Goal: Task Accomplishment & Management: Complete application form

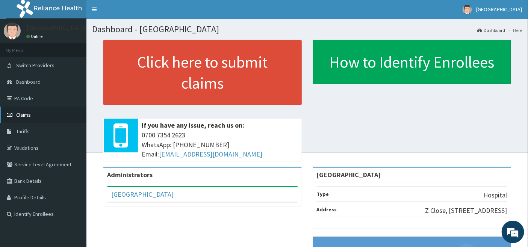
click at [19, 111] on link "Claims" at bounding box center [43, 115] width 86 height 17
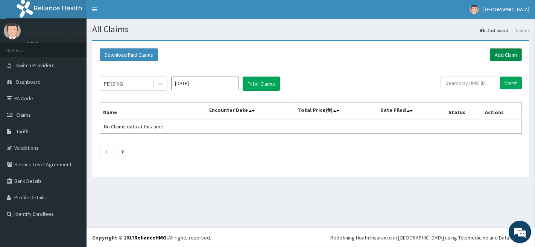
click at [505, 51] on link "Add Claim" at bounding box center [505, 54] width 32 height 13
click at [467, 83] on input "text" at bounding box center [468, 83] width 57 height 13
type input "KSB/10660/C"
click at [510, 82] on input "Search" at bounding box center [511, 83] width 22 height 13
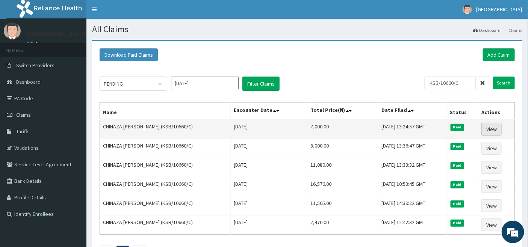
click at [493, 127] on link "View" at bounding box center [492, 129] width 20 height 13
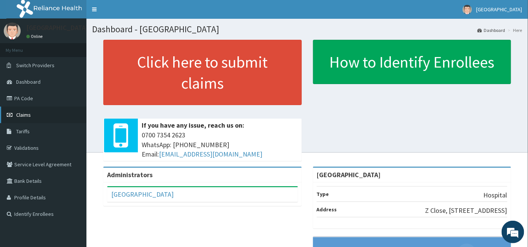
click at [21, 115] on span "Claims" at bounding box center [23, 115] width 15 height 7
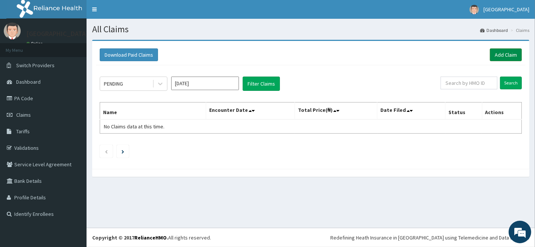
click at [500, 53] on link "Add Claim" at bounding box center [505, 54] width 32 height 13
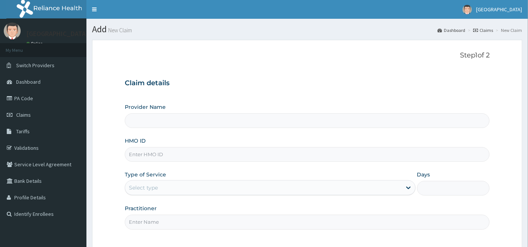
type input "[GEOGRAPHIC_DATA]"
click at [181, 152] on input "HMO ID" at bounding box center [307, 154] width 365 height 15
type input "KSB/10660/C"
click at [144, 185] on div "Select type" at bounding box center [143, 188] width 29 height 8
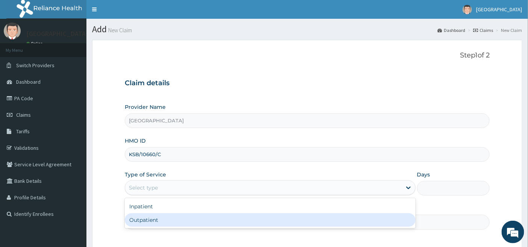
click at [141, 217] on div "Outpatient" at bounding box center [270, 221] width 291 height 14
type input "1"
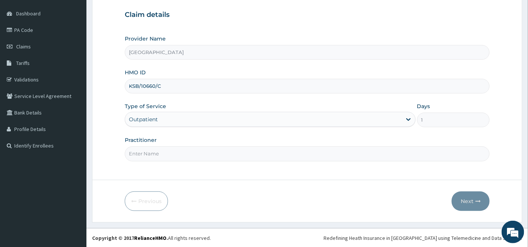
scroll to position [69, 0]
click at [148, 150] on input "Practitioner" at bounding box center [307, 153] width 365 height 15
type input "[PERSON_NAME]"
click at [467, 200] on button "Next" at bounding box center [471, 201] width 38 height 20
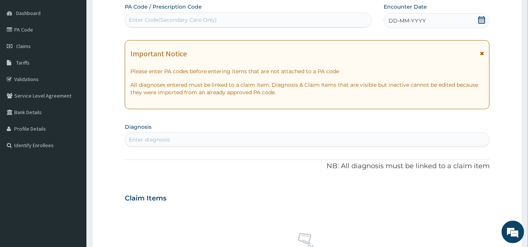
click at [480, 20] on icon at bounding box center [482, 20] width 8 height 8
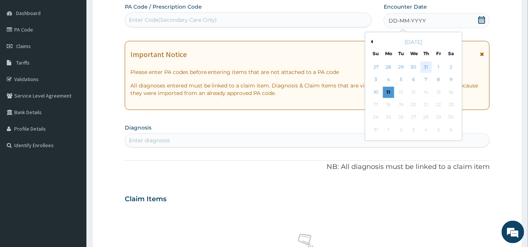
click at [426, 65] on div "31" at bounding box center [426, 67] width 11 height 11
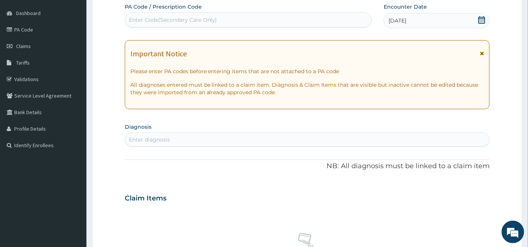
click at [145, 134] on div "Enter diagnosis" at bounding box center [307, 140] width 365 height 12
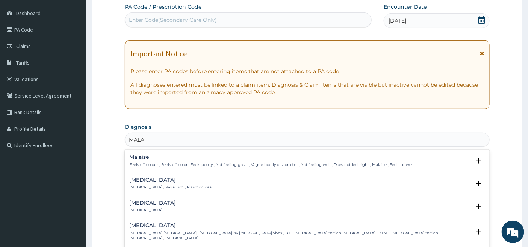
type input "MALAR"
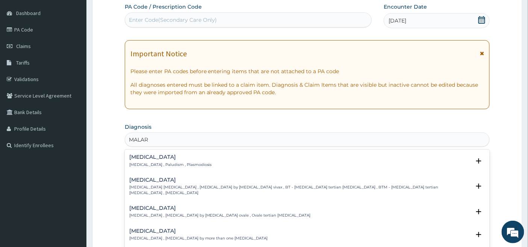
click at [143, 159] on h4 "Malaria" at bounding box center [170, 157] width 83 height 6
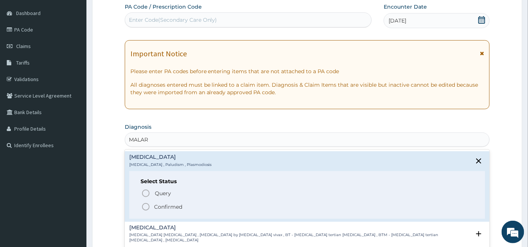
click at [145, 208] on icon "status option filled" at bounding box center [145, 207] width 9 height 9
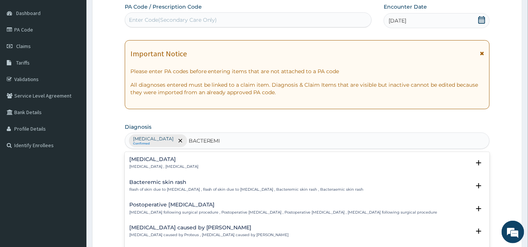
type input "BACTEREMIA"
click at [142, 163] on div "Bacteremia Bacteremia , Bacteraemia" at bounding box center [163, 163] width 69 height 13
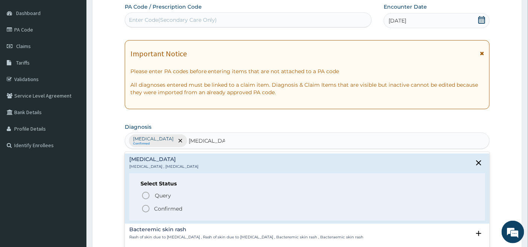
click at [145, 206] on icon "status option filled" at bounding box center [145, 208] width 9 height 9
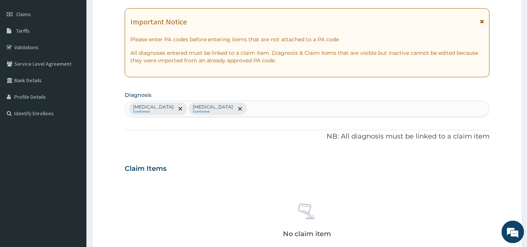
scroll to position [236, 0]
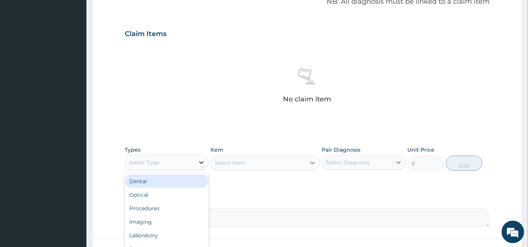
click at [200, 162] on icon at bounding box center [202, 163] width 8 height 8
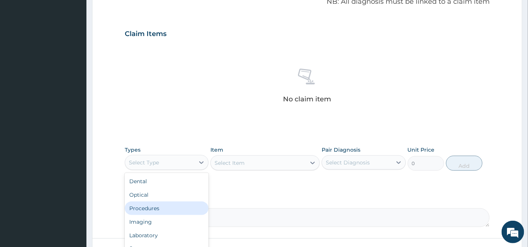
click at [166, 207] on div "Procedures" at bounding box center [167, 209] width 84 height 14
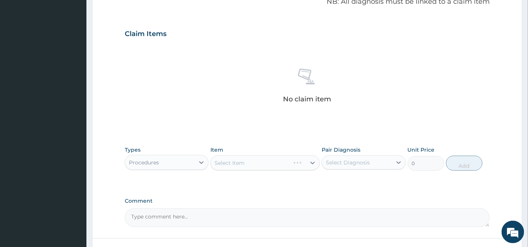
click at [281, 161] on div "Select Item" at bounding box center [265, 163] width 109 height 15
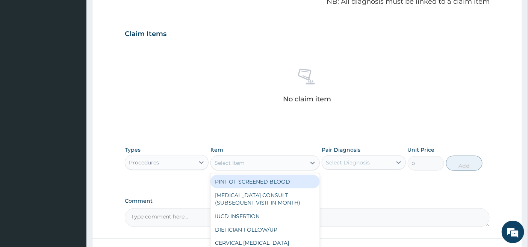
click at [281, 161] on div "Select Item" at bounding box center [258, 163] width 95 height 12
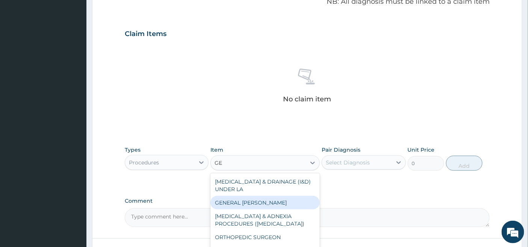
type input "G"
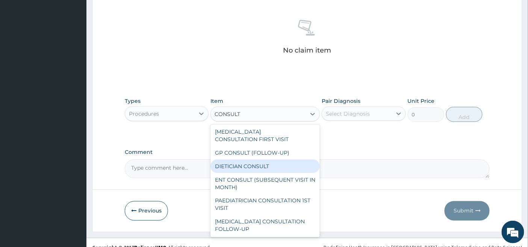
scroll to position [294, 0]
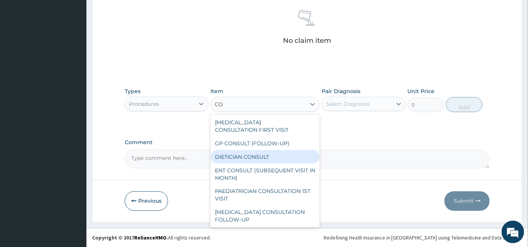
type input "C"
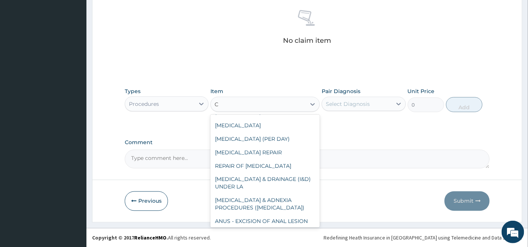
scroll to position [905, 0]
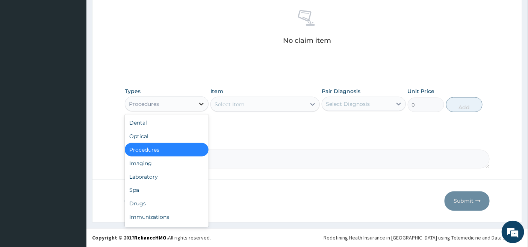
click at [198, 100] on icon at bounding box center [202, 104] width 8 height 8
click at [145, 174] on div "Laboratory" at bounding box center [167, 177] width 84 height 14
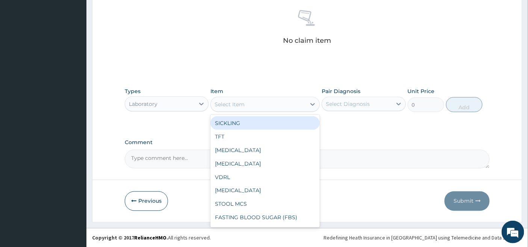
click at [305, 102] on div "Select Item" at bounding box center [258, 104] width 95 height 12
type input "MA"
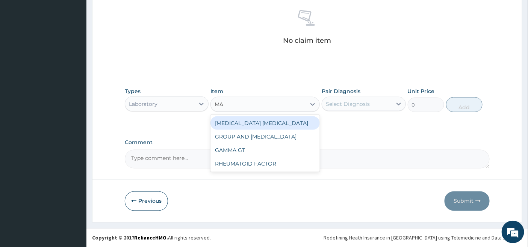
click at [277, 123] on div "MALARIA PARASITE" at bounding box center [265, 124] width 109 height 14
type input "2000"
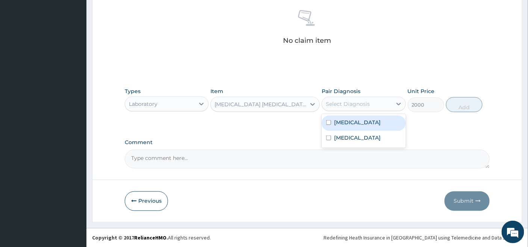
click at [341, 102] on div "Select Diagnosis" at bounding box center [348, 104] width 44 height 8
click at [335, 122] on label "Malaria" at bounding box center [357, 123] width 47 height 8
checkbox input "true"
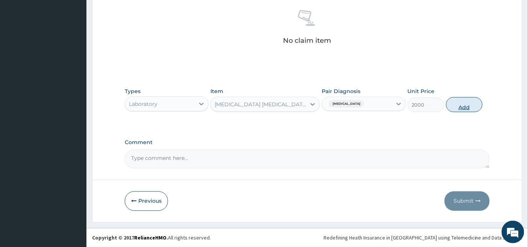
click at [464, 104] on button "Add" at bounding box center [464, 104] width 36 height 15
type input "0"
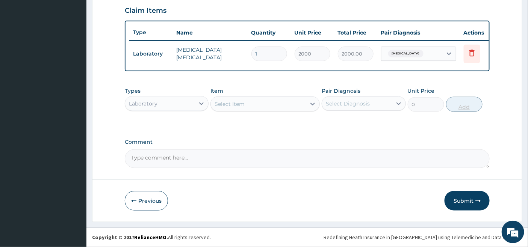
scroll to position [264, 0]
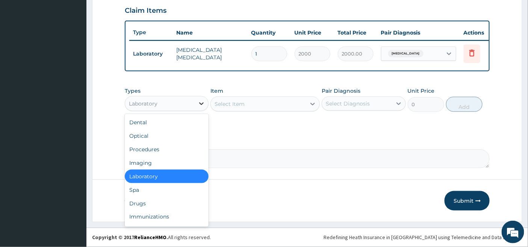
click at [200, 103] on icon at bounding box center [201, 104] width 5 height 3
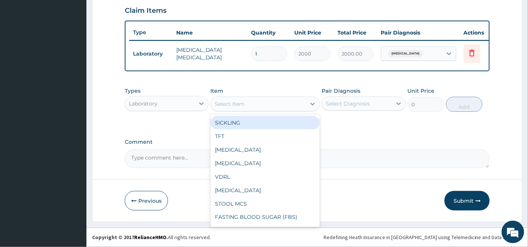
click at [271, 103] on div "Select Item" at bounding box center [258, 104] width 95 height 12
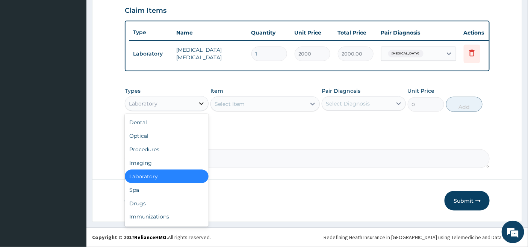
click at [202, 100] on icon at bounding box center [202, 104] width 8 height 8
click at [146, 201] on div "Drugs" at bounding box center [167, 204] width 84 height 14
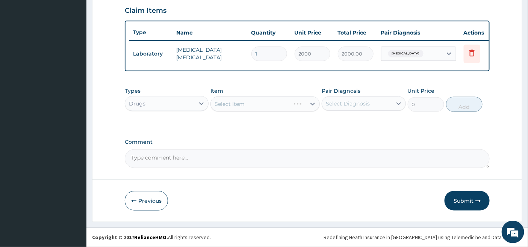
click at [272, 98] on div "Select Item" at bounding box center [265, 104] width 109 height 15
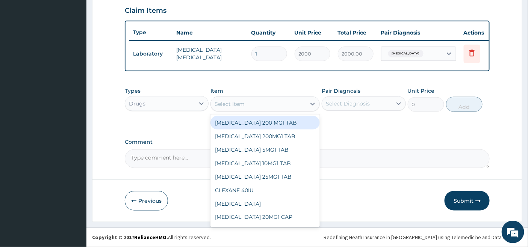
click at [296, 104] on div "Select Item" at bounding box center [258, 104] width 95 height 12
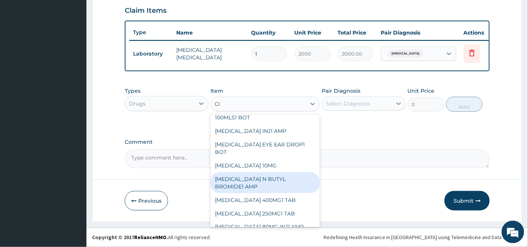
scroll to position [299, 0]
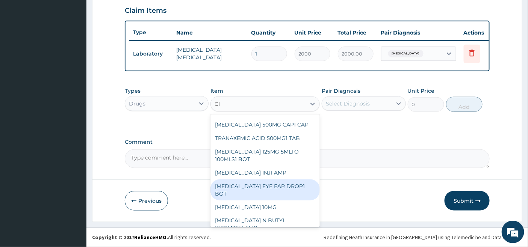
type input "C"
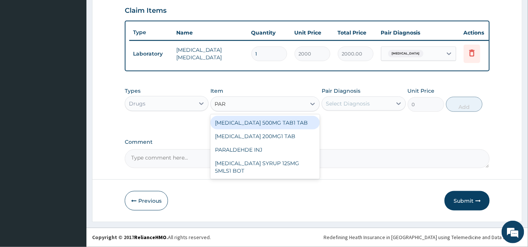
scroll to position [0, 0]
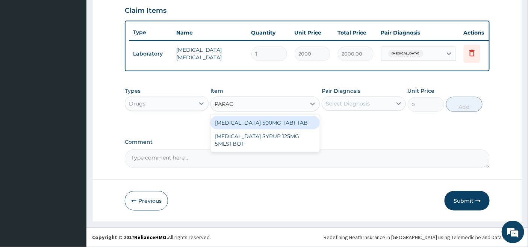
type input "PARACE"
click at [286, 123] on div "PARACETAMOL 500MG TAB1 TAB" at bounding box center [265, 123] width 109 height 14
type input "50"
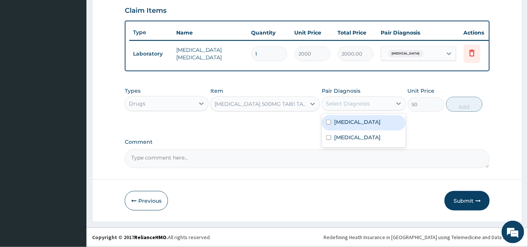
click at [359, 100] on div "Select Diagnosis" at bounding box center [348, 104] width 44 height 8
click at [346, 122] on label "Malaria" at bounding box center [357, 122] width 47 height 8
checkbox input "true"
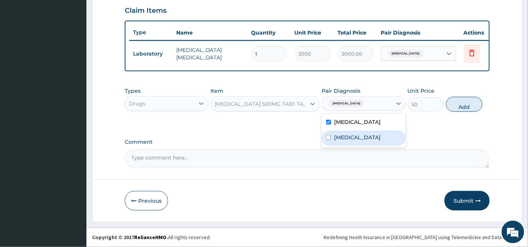
click at [342, 134] on label "Bacteremia" at bounding box center [357, 138] width 47 height 8
checkbox input "true"
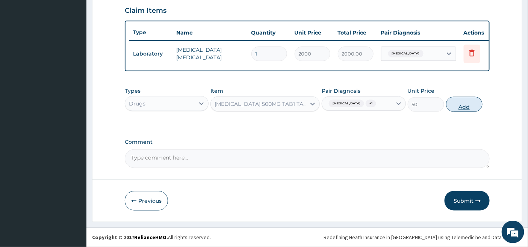
click at [465, 104] on button "Add" at bounding box center [464, 104] width 36 height 15
type input "0"
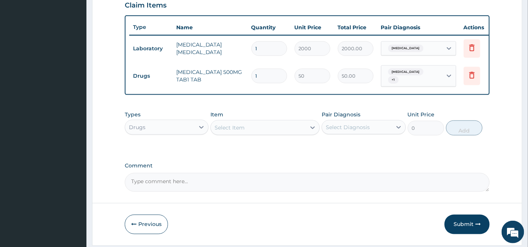
type input "18"
type input "900.00"
type input "18"
click at [462, 224] on button "Submit" at bounding box center [467, 225] width 45 height 20
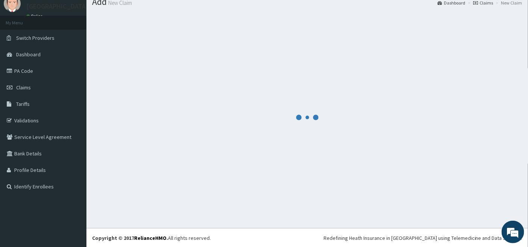
scroll to position [264, 0]
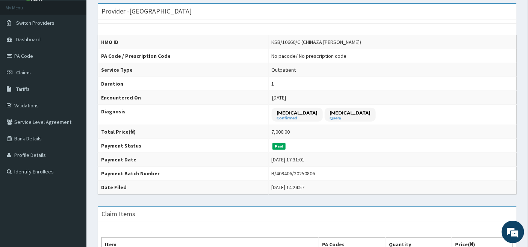
scroll to position [42, 0]
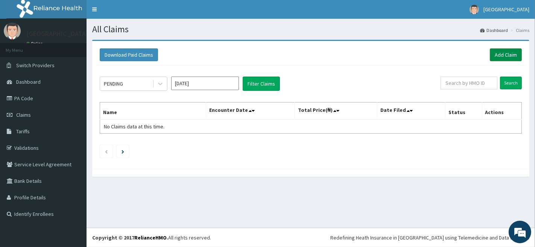
click at [503, 51] on link "Add Claim" at bounding box center [505, 54] width 32 height 13
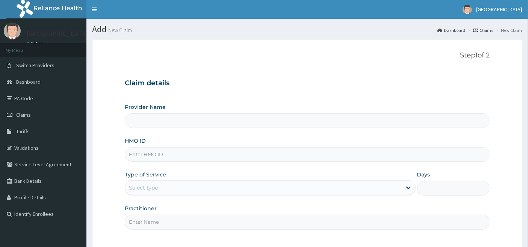
type input "[GEOGRAPHIC_DATA]"
click at [157, 153] on input "HMO ID" at bounding box center [307, 154] width 365 height 15
type input "r"
type input "REL/10420/C"
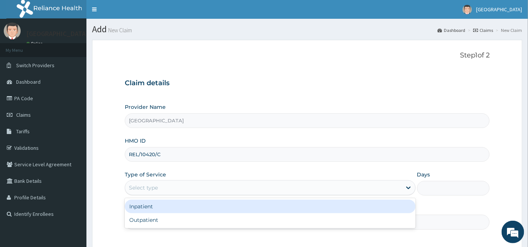
click at [147, 186] on div "Select type" at bounding box center [143, 188] width 29 height 8
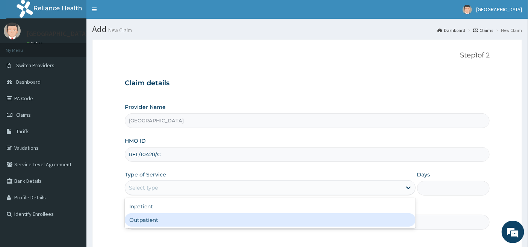
click at [141, 218] on div "Outpatient" at bounding box center [270, 221] width 291 height 14
type input "1"
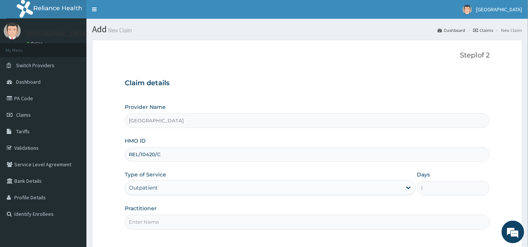
scroll to position [42, 0]
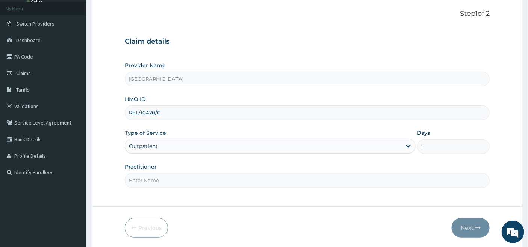
click at [147, 179] on input "Practitioner" at bounding box center [307, 180] width 365 height 15
type input "DR OKOH"
click at [467, 227] on button "Next" at bounding box center [471, 228] width 38 height 20
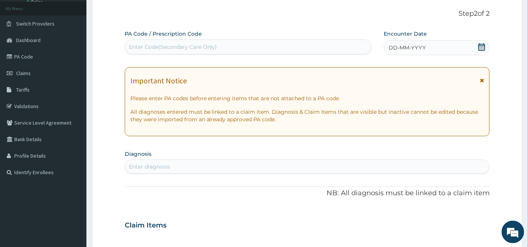
click at [480, 45] on icon at bounding box center [482, 47] width 7 height 8
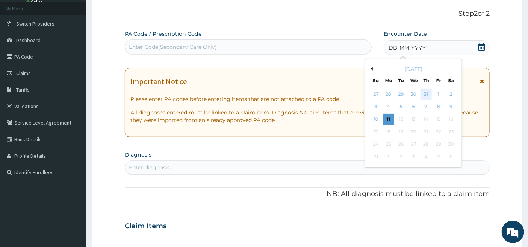
click at [427, 92] on div "31" at bounding box center [426, 94] width 11 height 11
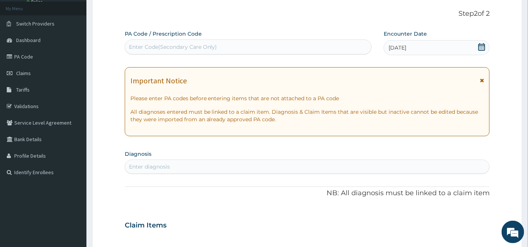
click at [167, 165] on div "Enter diagnosis" at bounding box center [149, 167] width 41 height 8
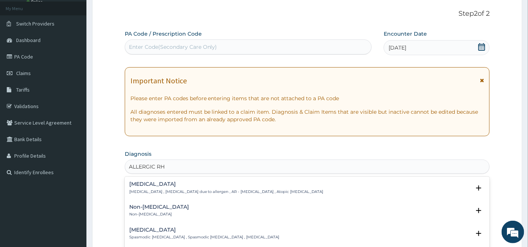
type input "ALLERGIC RHI"
click at [156, 190] on p "Allergic rhinitis , Allergic rhinitis due to allergen , AR - Allergic rhinitis …" at bounding box center [226, 191] width 194 height 5
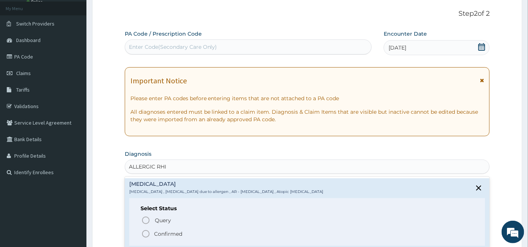
click at [145, 231] on icon "status option filled" at bounding box center [145, 234] width 9 height 9
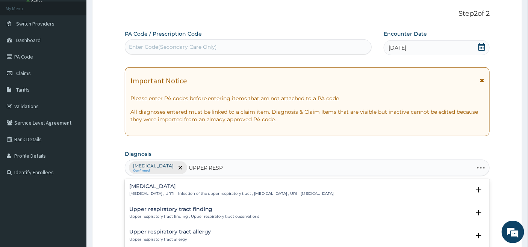
type input "UPPER RESPI"
click at [176, 189] on h4 "Upper respiratory infection" at bounding box center [231, 187] width 205 height 6
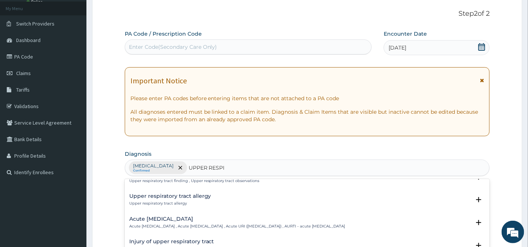
scroll to position [0, 0]
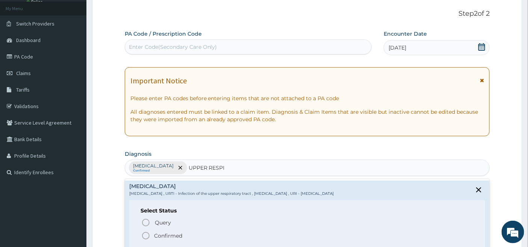
click at [146, 235] on icon "status option filled" at bounding box center [145, 236] width 9 height 9
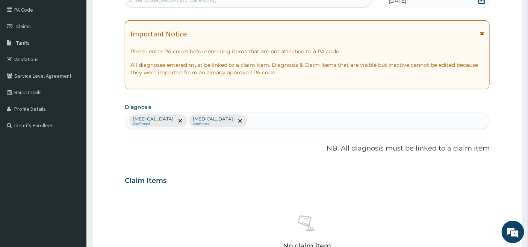
scroll to position [209, 0]
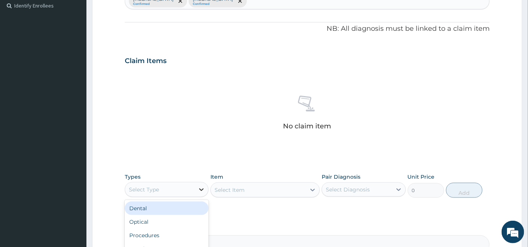
click at [200, 188] on icon at bounding box center [202, 190] width 8 height 8
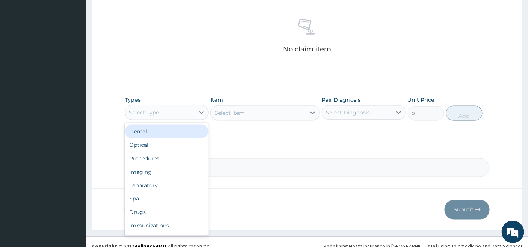
scroll to position [294, 0]
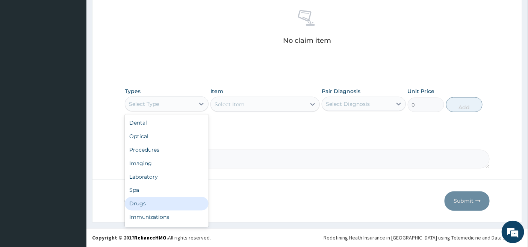
click at [143, 202] on div "Drugs" at bounding box center [167, 204] width 84 height 14
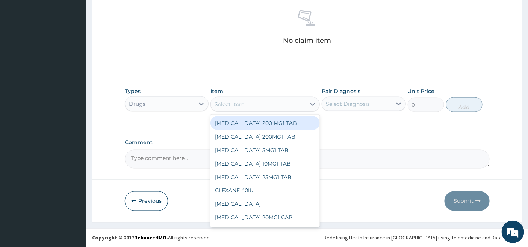
click at [296, 103] on div "Select Item" at bounding box center [258, 104] width 95 height 12
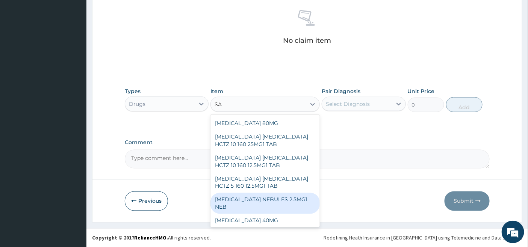
type input "S"
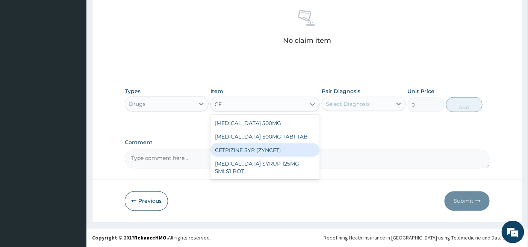
type input "C"
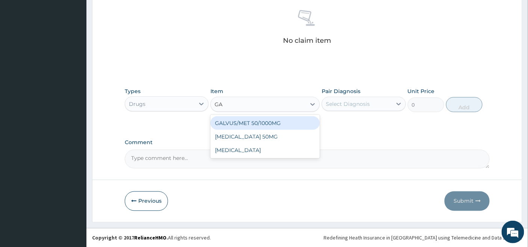
type input "G"
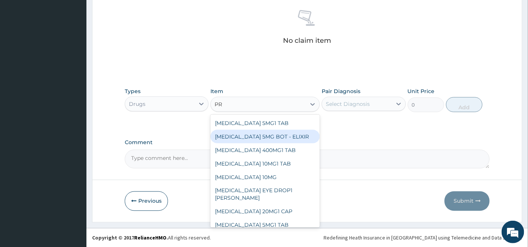
type input "P"
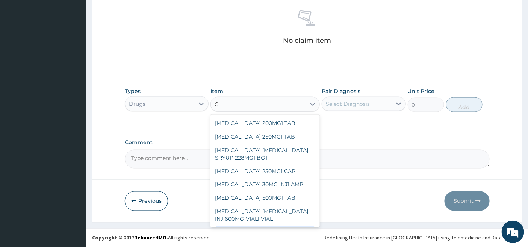
type input "C"
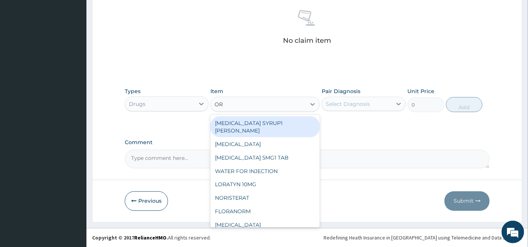
type input "O"
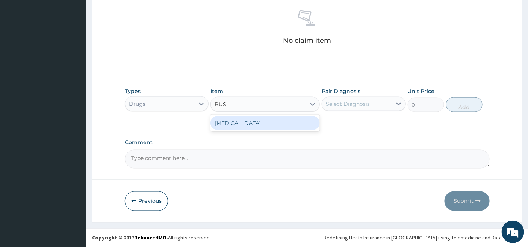
type input "BUSC"
click at [251, 121] on div "BUSCOPAN" at bounding box center [265, 124] width 109 height 14
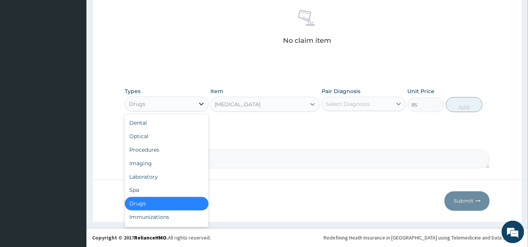
click at [198, 100] on icon at bounding box center [202, 104] width 8 height 8
click at [156, 147] on div "Procedures" at bounding box center [167, 150] width 84 height 14
type input "0"
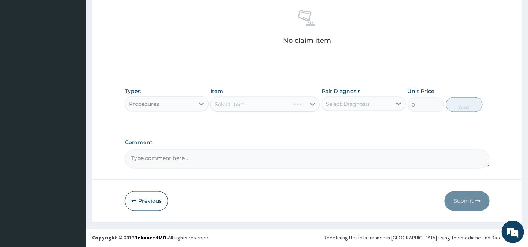
click at [272, 100] on div "Select Item" at bounding box center [265, 104] width 109 height 15
click at [287, 105] on div "Select Item" at bounding box center [265, 104] width 109 height 15
click at [290, 103] on div "Select Item" at bounding box center [265, 104] width 109 height 15
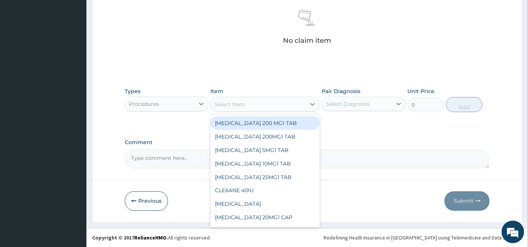
click at [306, 102] on div "Select Item" at bounding box center [258, 104] width 95 height 12
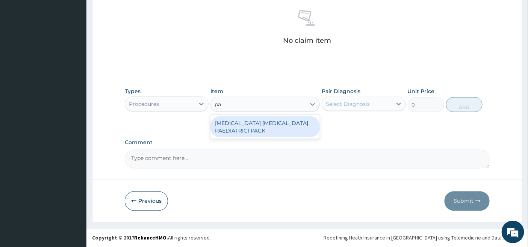
type input "p"
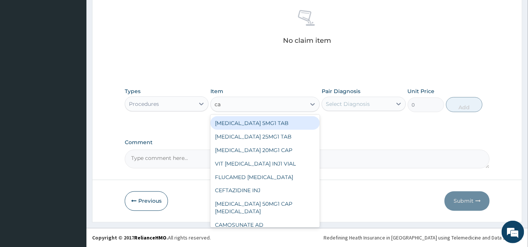
type input "ca"
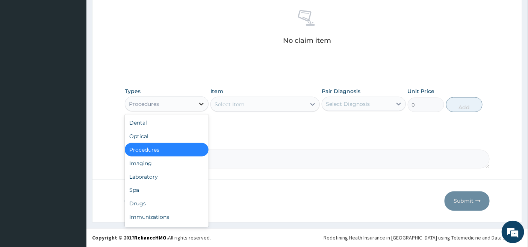
click at [200, 101] on icon at bounding box center [202, 104] width 8 height 8
click at [158, 147] on div "Procedures" at bounding box center [167, 150] width 84 height 14
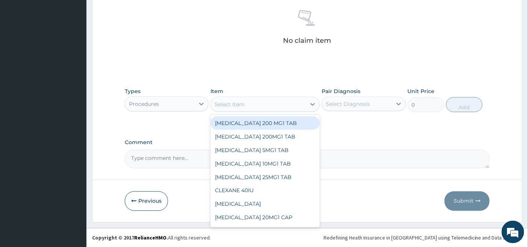
click at [258, 98] on div "Select Item" at bounding box center [258, 104] width 95 height 12
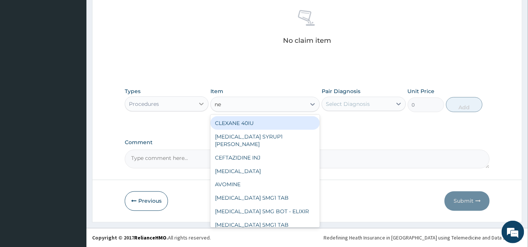
type input "ne"
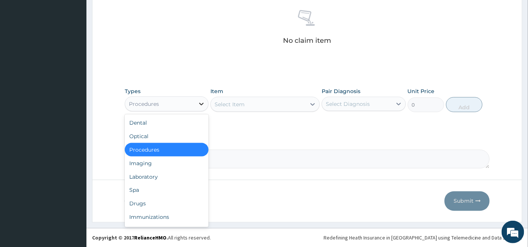
click at [200, 105] on icon at bounding box center [202, 104] width 8 height 8
click at [139, 201] on div "Drugs" at bounding box center [167, 204] width 84 height 14
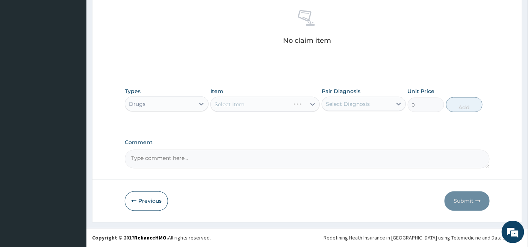
click at [286, 100] on div "Select Item" at bounding box center [265, 104] width 109 height 15
click at [286, 104] on div "Select Item" at bounding box center [265, 104] width 109 height 15
click at [311, 105] on div "Select Item" at bounding box center [265, 104] width 109 height 15
click at [143, 201] on button "Previous" at bounding box center [146, 202] width 43 height 20
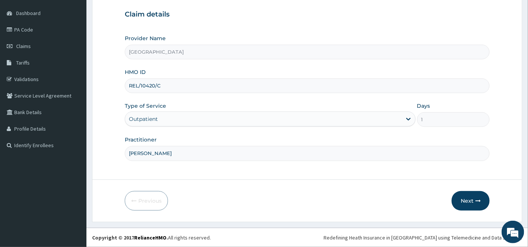
drag, startPoint x: 129, startPoint y: 84, endPoint x: 173, endPoint y: 87, distance: 44.5
click at [173, 87] on input "REL/10420/C" at bounding box center [307, 86] width 365 height 15
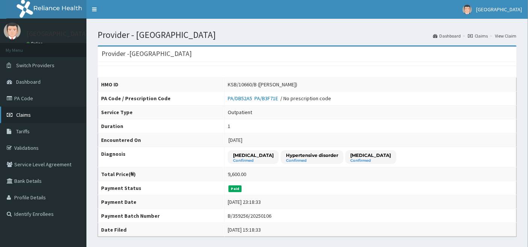
click at [22, 113] on span "Claims" at bounding box center [23, 115] width 15 height 7
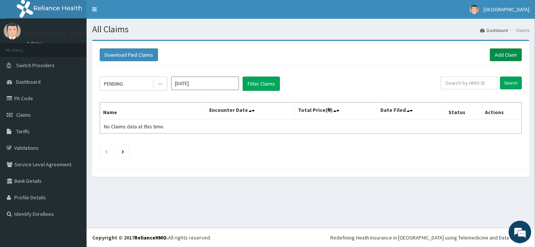
click at [507, 54] on link "Add Claim" at bounding box center [505, 54] width 32 height 13
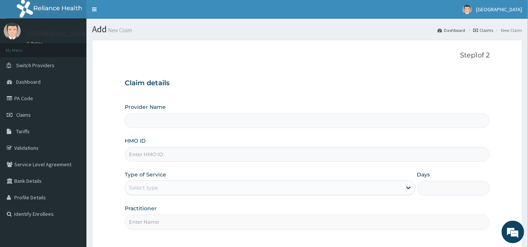
type input "[GEOGRAPHIC_DATA]"
click at [152, 152] on input "HMO ID" at bounding box center [307, 154] width 365 height 15
paste input "REL/10420/C"
type input "REL/10420/C"
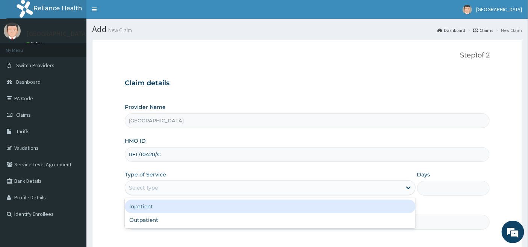
click at [147, 183] on div "Select type" at bounding box center [263, 188] width 277 height 12
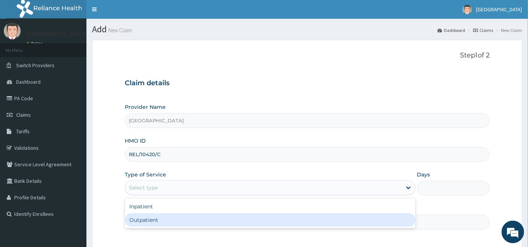
click at [141, 221] on div "Outpatient" at bounding box center [270, 221] width 291 height 14
type input "1"
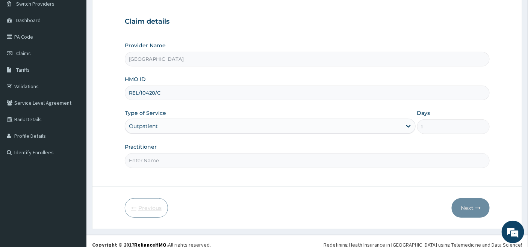
scroll to position [69, 0]
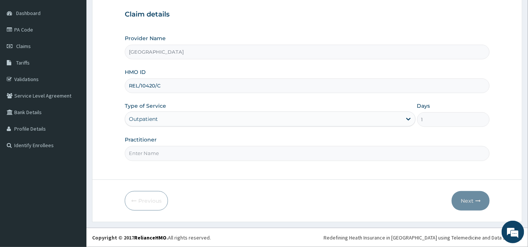
click at [156, 151] on input "Practitioner" at bounding box center [307, 153] width 365 height 15
type input "DR OKOH"
click at [467, 201] on button "Next" at bounding box center [471, 201] width 38 height 20
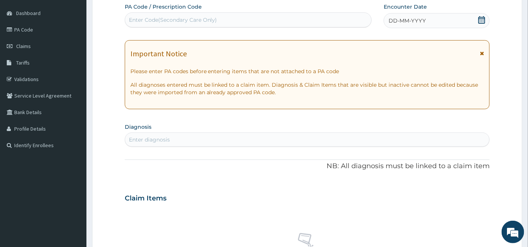
click at [483, 18] on icon at bounding box center [482, 20] width 7 height 8
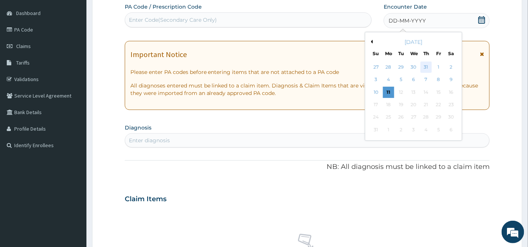
click at [427, 66] on div "31" at bounding box center [426, 67] width 11 height 11
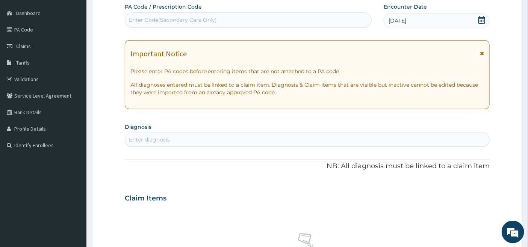
click at [178, 141] on div "Enter diagnosis" at bounding box center [307, 140] width 365 height 12
type input "malaria"
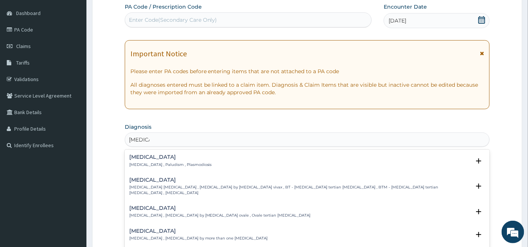
click at [141, 159] on h4 "Malaria" at bounding box center [170, 157] width 83 height 6
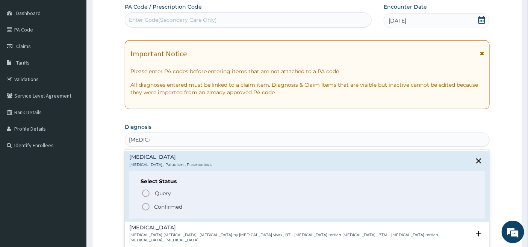
click at [146, 208] on icon "status option filled" at bounding box center [145, 207] width 9 height 9
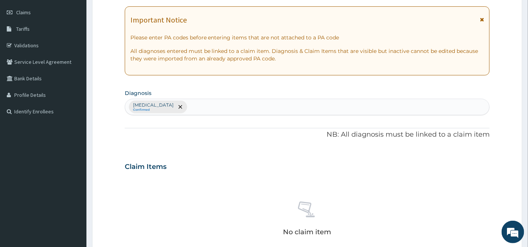
scroll to position [294, 0]
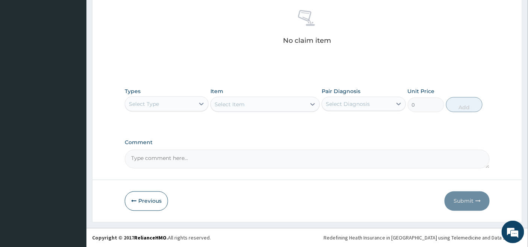
click at [192, 102] on div "Select Type" at bounding box center [160, 104] width 70 height 12
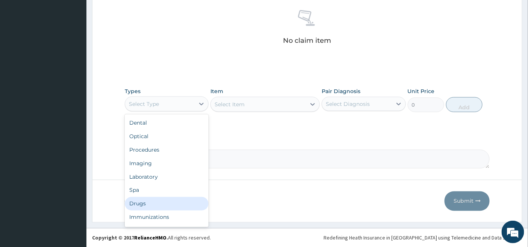
click at [142, 200] on div "Drugs" at bounding box center [167, 204] width 84 height 14
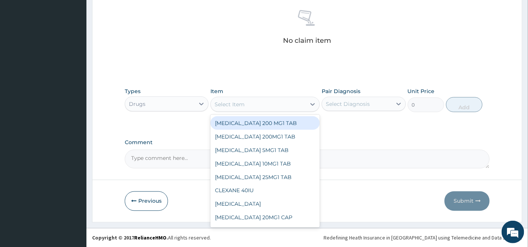
click at [282, 103] on div "Select Item" at bounding box center [258, 104] width 95 height 12
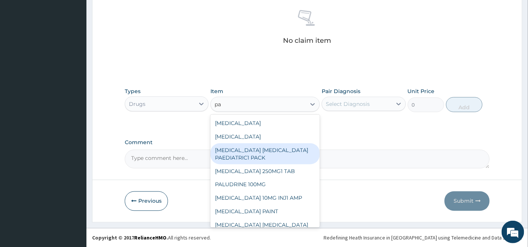
type input "p"
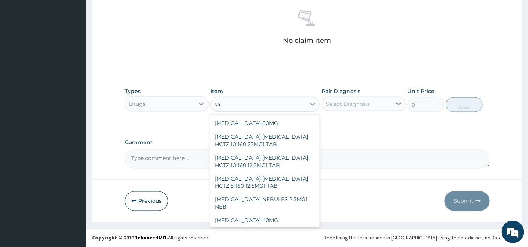
type input "s"
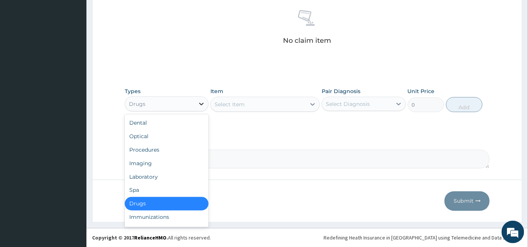
click at [200, 101] on icon at bounding box center [202, 104] width 8 height 8
drag, startPoint x: 156, startPoint y: 152, endPoint x: 158, endPoint y: 148, distance: 4.6
click at [156, 152] on div "Procedures" at bounding box center [167, 150] width 84 height 14
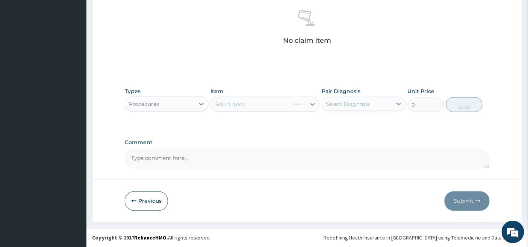
click at [290, 105] on div "Select Item" at bounding box center [265, 104] width 109 height 15
click at [296, 103] on div "Select Item" at bounding box center [265, 104] width 109 height 15
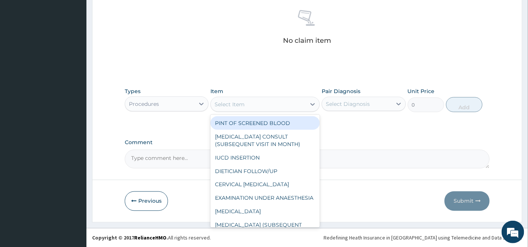
click at [300, 104] on div "Select Item" at bounding box center [258, 104] width 95 height 12
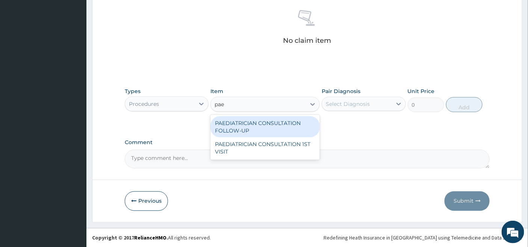
type input "paed"
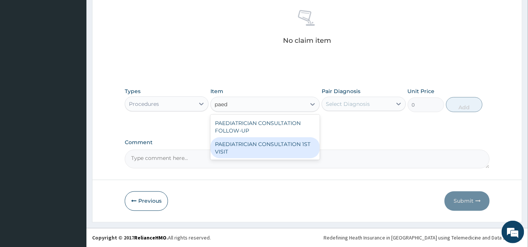
click at [258, 141] on div "PAEDIATRICIAN CONSULTATION 1ST VISIT" at bounding box center [265, 148] width 109 height 21
type input "20000"
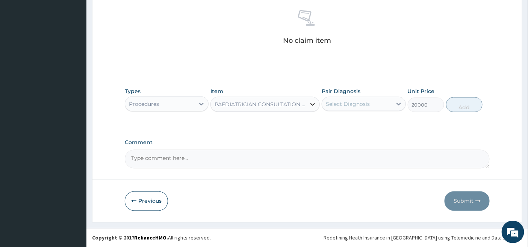
click at [307, 104] on div at bounding box center [313, 105] width 14 height 14
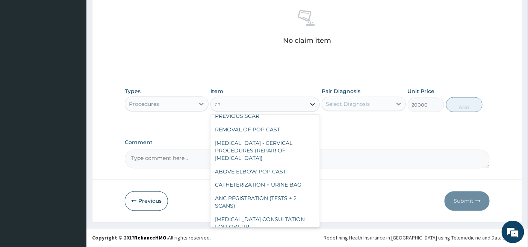
scroll to position [0, 0]
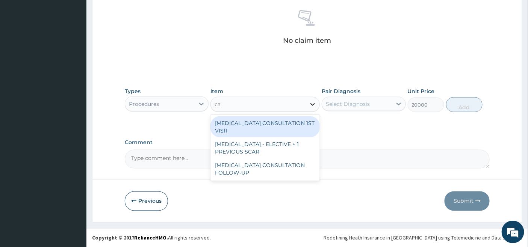
type input "c"
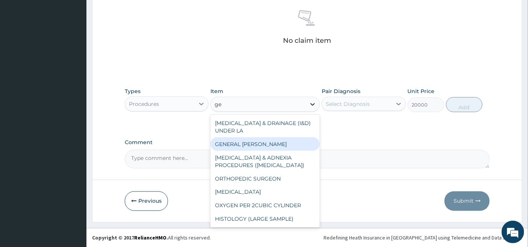
type input "g"
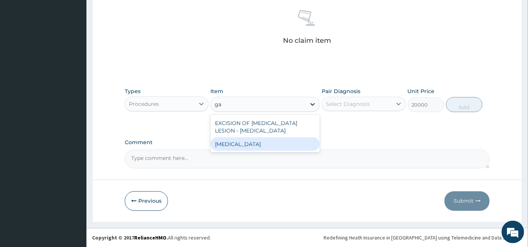
type input "g"
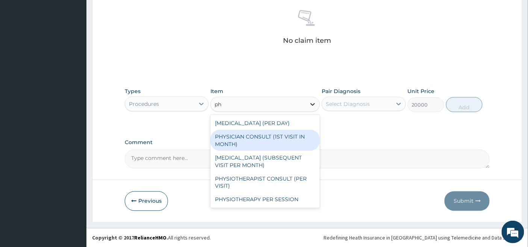
type input "p"
